Goal: Find contact information: Find contact information

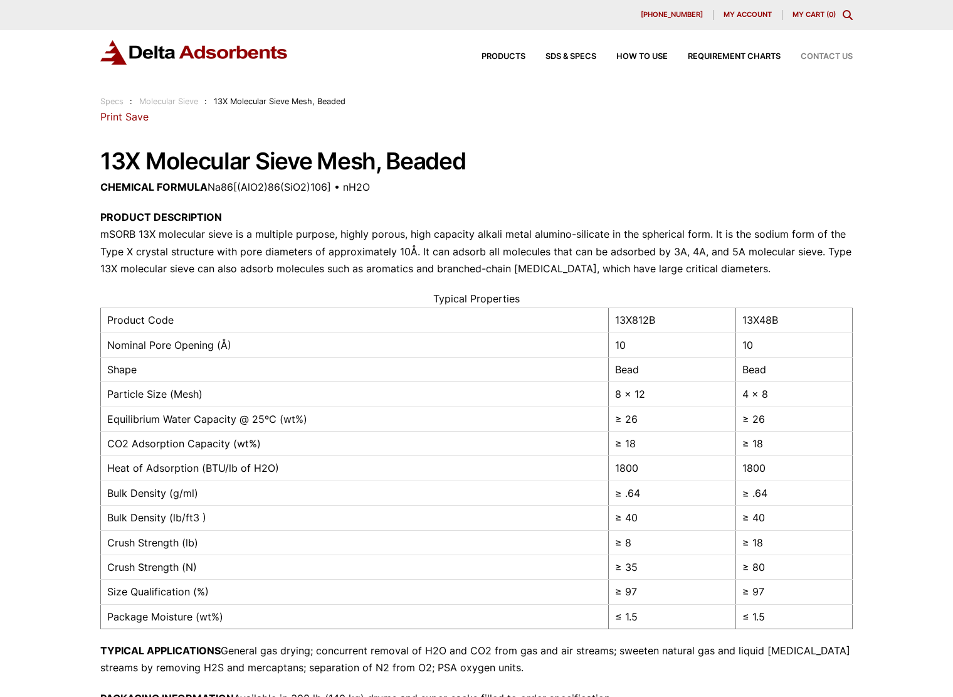
click at [830, 55] on span "Contact Us" at bounding box center [827, 57] width 52 height 8
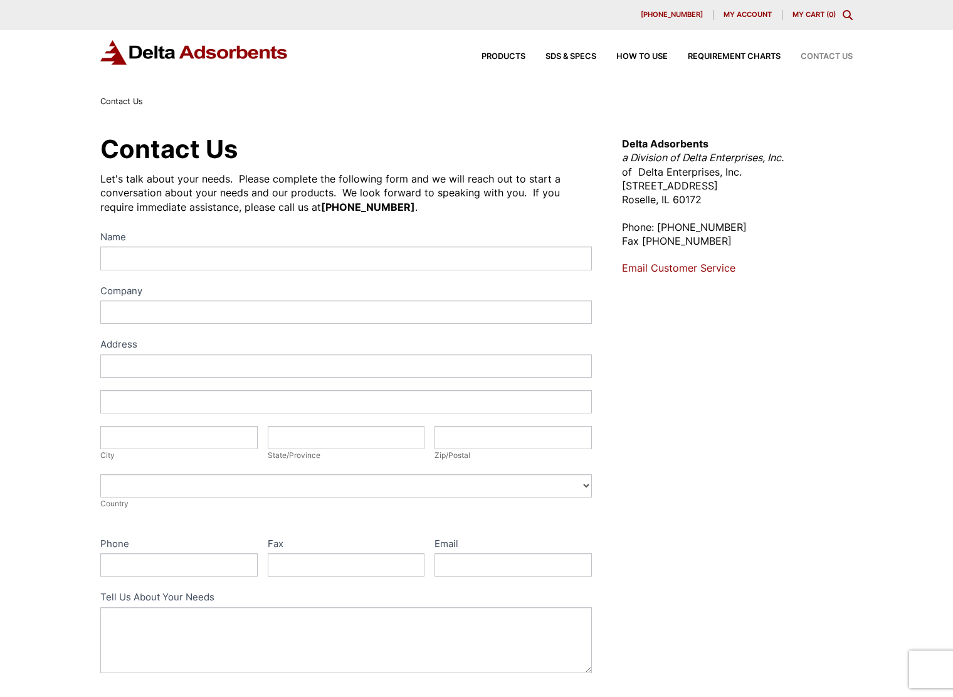
click at [697, 267] on link "Email Customer Service" at bounding box center [678, 267] width 113 height 13
drag, startPoint x: 557, startPoint y: 100, endPoint x: 519, endPoint y: 75, distance: 44.9
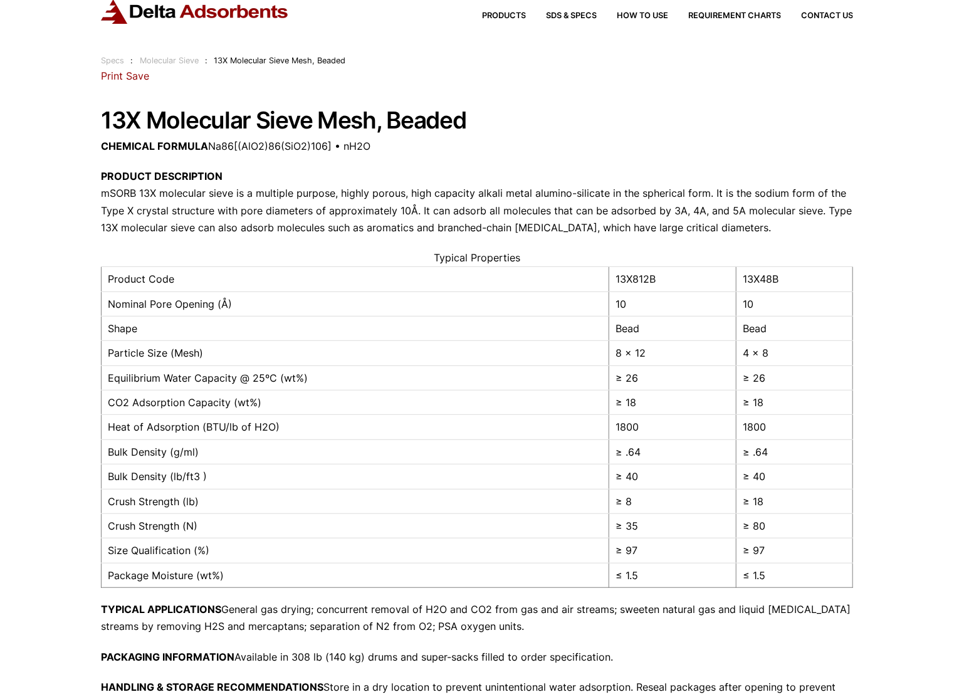
scroll to position [63, 0]
